Goal: Task Accomplishment & Management: Use online tool/utility

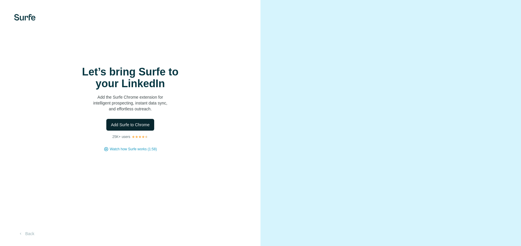
click at [147, 128] on span "Add Surfe to Chrome" at bounding box center [130, 125] width 39 height 6
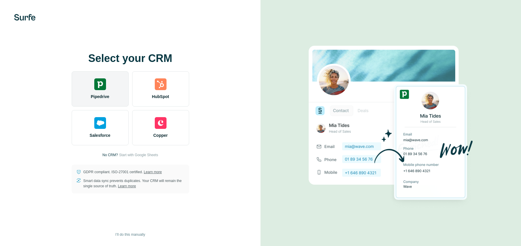
click at [115, 101] on div "Pipedrive" at bounding box center [100, 88] width 57 height 35
